Goal: Task Accomplishment & Management: Complete application form

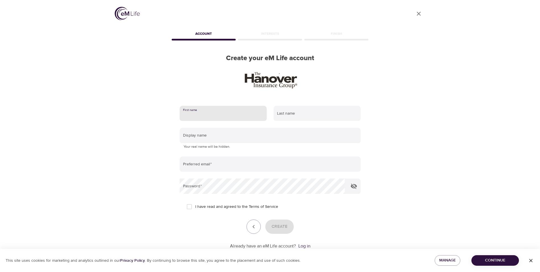
click at [214, 109] on input "text" at bounding box center [223, 113] width 87 height 15
type input "[PERSON_NAME]"
type input "[EMAIL_ADDRESS][DOMAIN_NAME]"
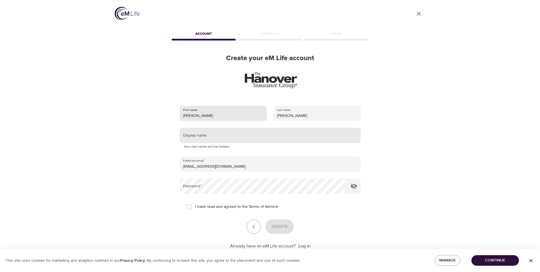
drag, startPoint x: 199, startPoint y: 135, endPoint x: 215, endPoint y: 135, distance: 15.4
click at [199, 135] on input "text" at bounding box center [270, 135] width 181 height 15
type input "JenS"
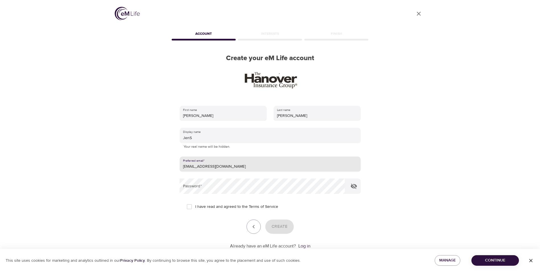
drag, startPoint x: 232, startPoint y: 164, endPoint x: 133, endPoint y: 157, distance: 99.4
click at [135, 157] on div "User Profile Account Interests Finish Create your eM Life account First name [P…" at bounding box center [270, 136] width 325 height 272
type input "[EMAIL_ADDRESS][DOMAIN_NAME]"
click at [191, 207] on input "I have read and agreed to the Terms of Service" at bounding box center [189, 207] width 12 height 12
checkbox input "true"
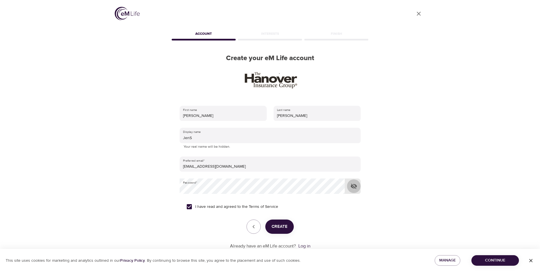
click at [355, 184] on icon "button" at bounding box center [354, 186] width 7 height 7
click at [283, 227] on span "Create" at bounding box center [280, 226] width 16 height 7
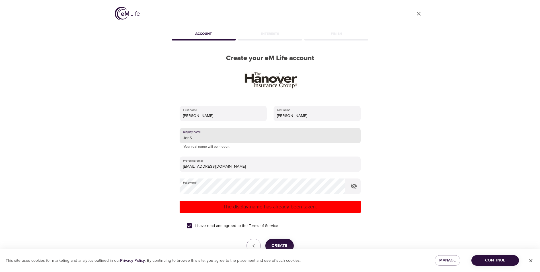
drag, startPoint x: 195, startPoint y: 137, endPoint x: 162, endPoint y: 137, distance: 33.0
click at [162, 137] on div "User Profile Account Interests Finish Create your eM Life account First name [P…" at bounding box center [270, 136] width 325 height 272
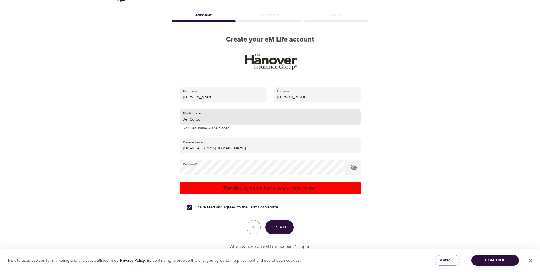
scroll to position [28, 0]
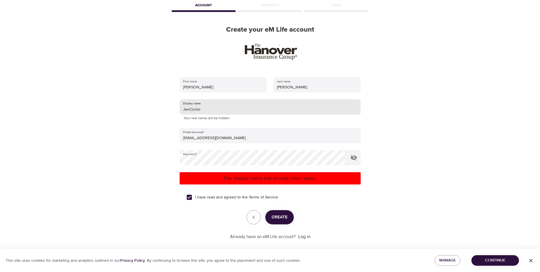
type input "JenCorbo"
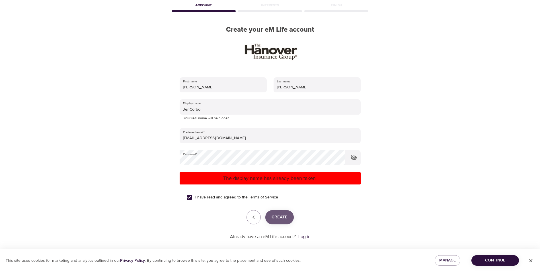
click at [281, 216] on span "Create" at bounding box center [280, 216] width 16 height 7
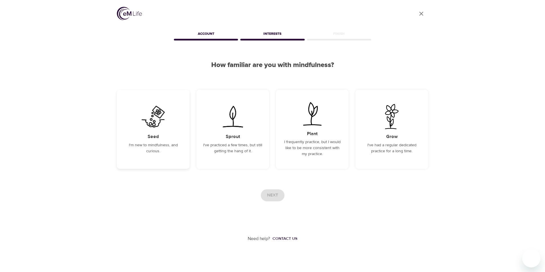
click at [162, 136] on div "Seed I'm new to mindfulness, and curious." at bounding box center [153, 129] width 73 height 79
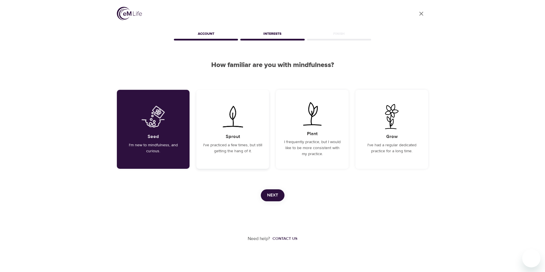
click at [230, 146] on p "I've practiced a few times, but still getting the hang of it." at bounding box center [232, 148] width 59 height 12
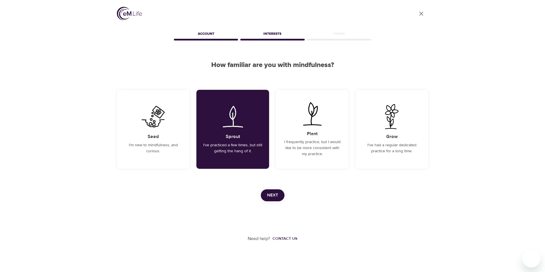
click at [271, 194] on span "Next" at bounding box center [272, 194] width 11 height 7
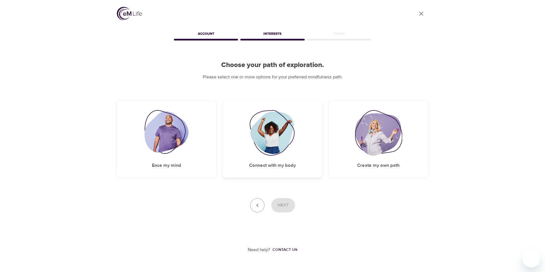
click at [244, 163] on div "Connect with my body" at bounding box center [272, 139] width 99 height 77
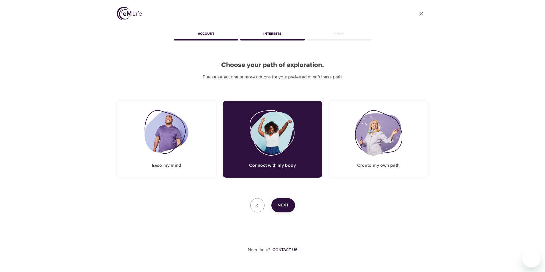
click at [282, 201] on span "Next" at bounding box center [282, 204] width 11 height 7
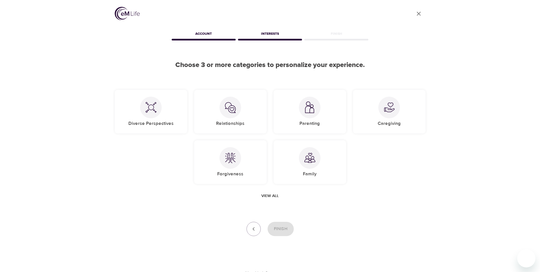
click at [268, 196] on span "View all" at bounding box center [269, 195] width 17 height 7
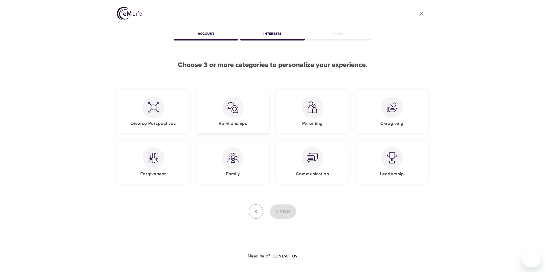
click at [215, 115] on div "Relationships" at bounding box center [232, 112] width 73 height 44
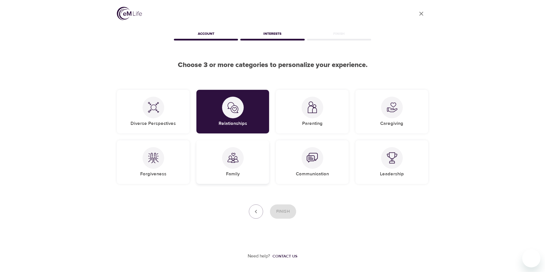
click at [252, 165] on div "Family" at bounding box center [232, 162] width 73 height 44
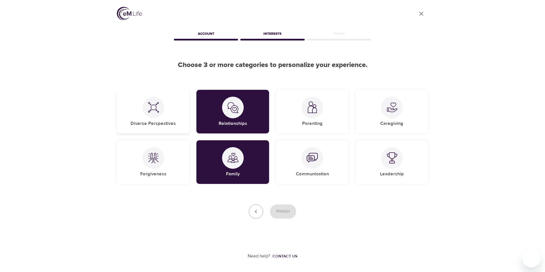
click at [171, 116] on div "Diverse Perspectives" at bounding box center [153, 112] width 73 height 44
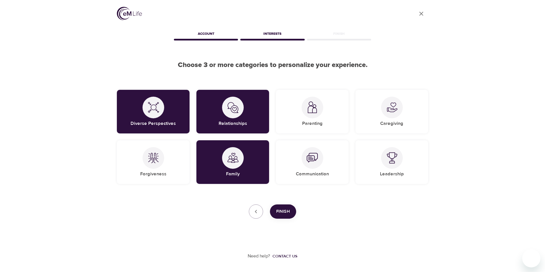
click at [281, 211] on span "Finish" at bounding box center [283, 211] width 14 height 7
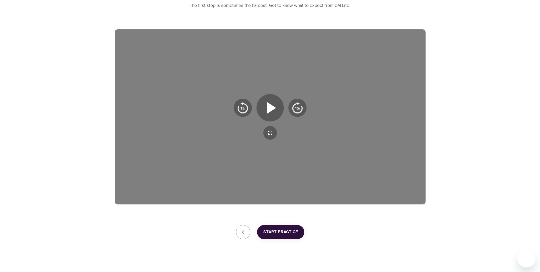
scroll to position [79, 0]
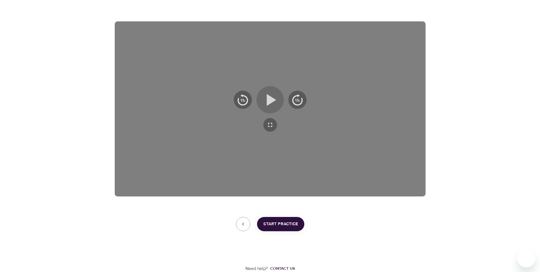
click at [272, 101] on icon "button" at bounding box center [271, 100] width 9 height 12
